Goal: Task Accomplishment & Management: Manage account settings

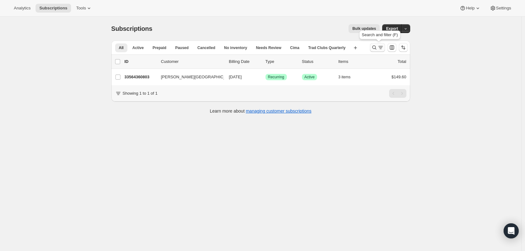
click at [323, 48] on icon "Search and filter results" at bounding box center [380, 47] width 6 height 6
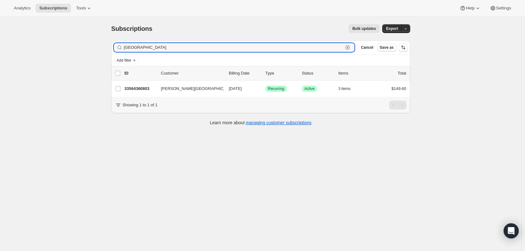
click at [323, 46] on icon "button" at bounding box center [347, 47] width 4 height 4
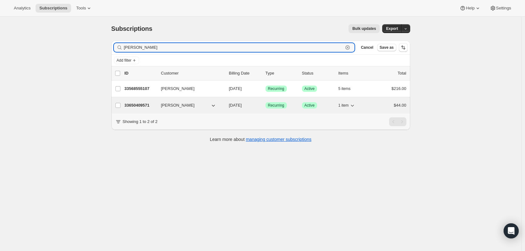
type input "[PERSON_NAME]"
click at [323, 104] on icon "button" at bounding box center [352, 105] width 6 height 6
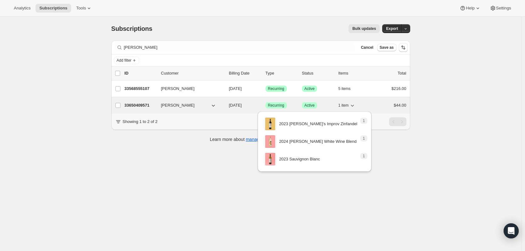
click at [323, 107] on icon "button" at bounding box center [352, 105] width 6 height 6
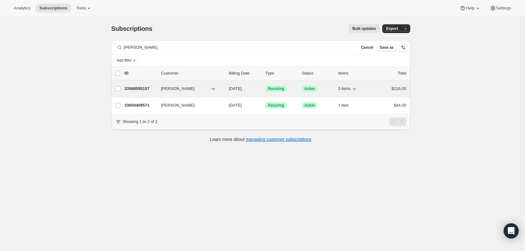
click at [323, 86] on span "5 items" at bounding box center [344, 88] width 12 height 5
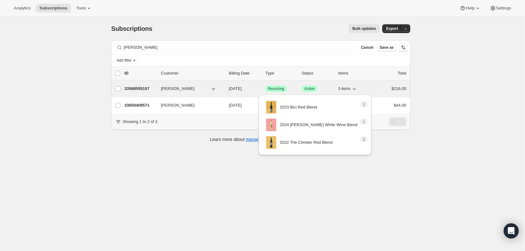
click at [323, 89] on icon "button" at bounding box center [354, 89] width 3 height 2
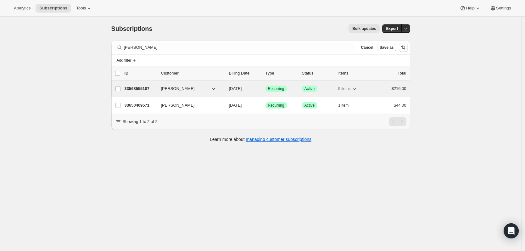
click at [144, 93] on div "33568555107 [PERSON_NAME] [DATE] Success Recurring Success Active 5 items $216.…" at bounding box center [266, 88] width 282 height 9
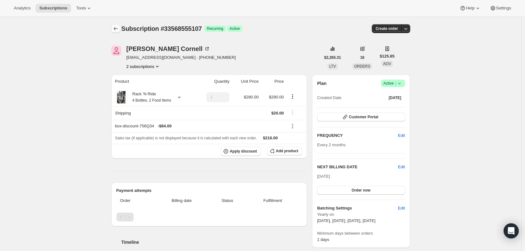
click at [119, 26] on icon "Subscriptions" at bounding box center [116, 28] width 6 height 6
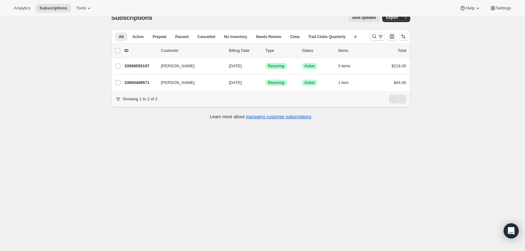
scroll to position [17, 0]
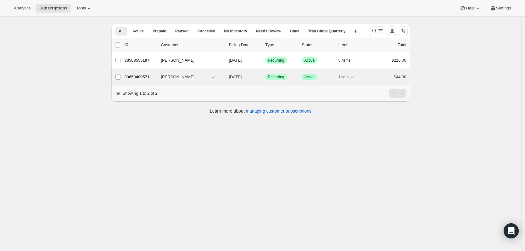
click at [142, 80] on div "33650409571 [PERSON_NAME] [DATE] Success Recurring Success Active 1 item $44.00" at bounding box center [266, 77] width 282 height 9
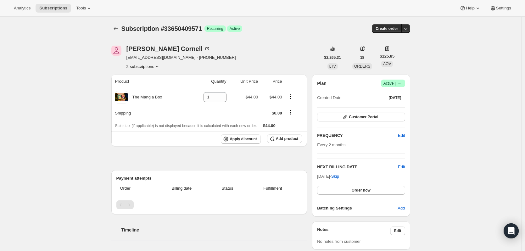
click at [323, 137] on h2 "NEXT BILLING DATE" at bounding box center [357, 167] width 81 height 6
click at [323, 137] on span "Edit" at bounding box center [401, 167] width 7 height 6
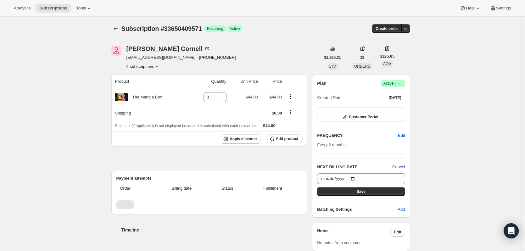
click at [323, 137] on span "Cancel" at bounding box center [398, 167] width 13 height 6
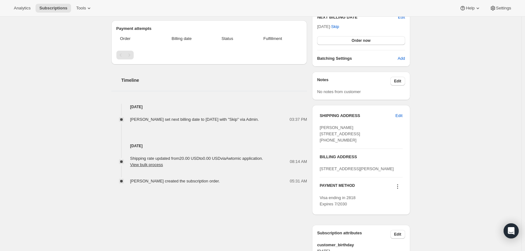
scroll to position [174, 0]
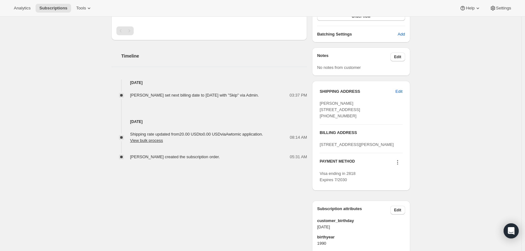
click at [323, 106] on div "[PERSON_NAME] [STREET_ADDRESS] [PHONE_NUMBER]" at bounding box center [360, 109] width 83 height 19
click at [323, 118] on span "[PERSON_NAME] [STREET_ADDRESS] [PHONE_NUMBER]" at bounding box center [339, 109] width 41 height 17
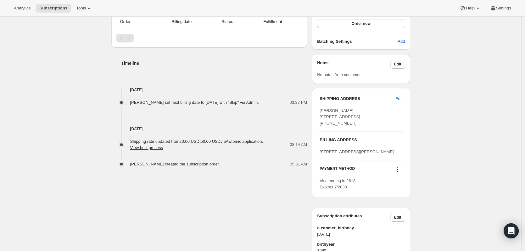
scroll to position [220, 0]
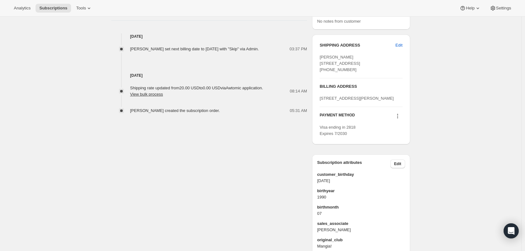
click at [323, 70] on span "[PERSON_NAME] [STREET_ADDRESS] [PHONE_NUMBER]" at bounding box center [339, 63] width 41 height 17
click at [323, 69] on span "[PERSON_NAME] [STREET_ADDRESS] [PHONE_NUMBER]" at bounding box center [339, 63] width 41 height 17
click at [323, 71] on div "[PERSON_NAME] [STREET_ADDRESS] [PHONE_NUMBER]" at bounding box center [360, 63] width 83 height 19
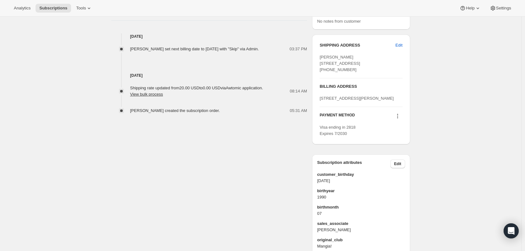
click at [323, 69] on span "[PERSON_NAME] [STREET_ADDRESS] [PHONE_NUMBER]" at bounding box center [339, 63] width 41 height 17
click at [323, 73] on div "[PERSON_NAME] [STREET_ADDRESS] [PHONE_NUMBER]" at bounding box center [360, 63] width 83 height 19
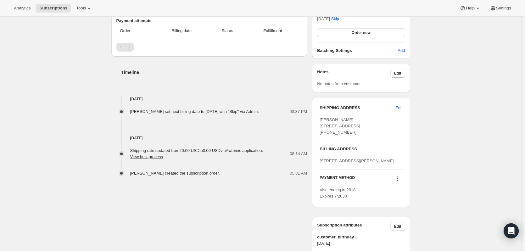
scroll to position [157, 0]
click at [323, 134] on span "[PERSON_NAME] [STREET_ADDRESS] [PHONE_NUMBER]" at bounding box center [339, 126] width 41 height 17
click at [323, 130] on div "Subscription #33650409571. This page is ready Subscription #33650409571 Success…" at bounding box center [260, 113] width 521 height 509
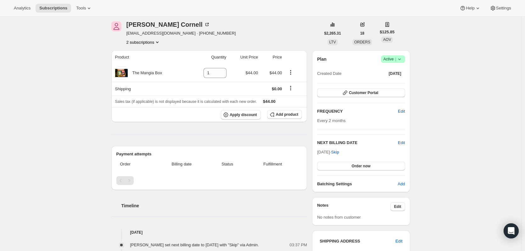
scroll to position [0, 0]
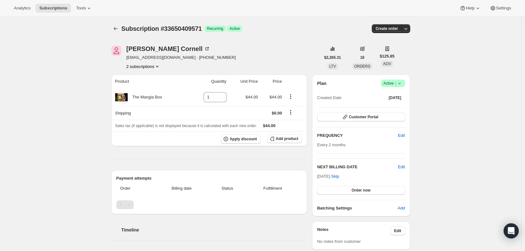
click at [281, 82] on th "Price" at bounding box center [272, 82] width 24 height 14
click at [282, 82] on th "Price" at bounding box center [272, 82] width 24 height 14
click at [288, 81] on th at bounding box center [295, 82] width 23 height 14
click at [323, 85] on icon at bounding box center [399, 83] width 6 height 6
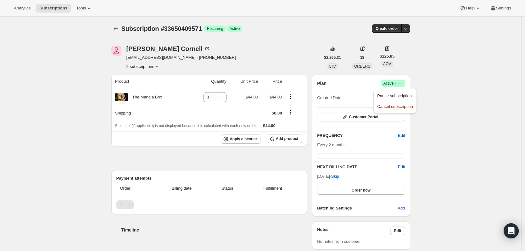
drag, startPoint x: 46, startPoint y: 129, endPoint x: 178, endPoint y: 93, distance: 137.0
drag, startPoint x: 203, startPoint y: 30, endPoint x: 166, endPoint y: 29, distance: 36.8
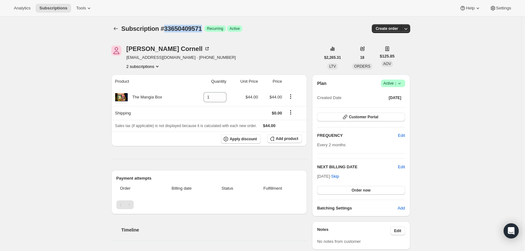
click at [166, 29] on span "Subscription #33650409571" at bounding box center [161, 28] width 80 height 7
copy span "33650409571"
